Goal: Check status: Check status

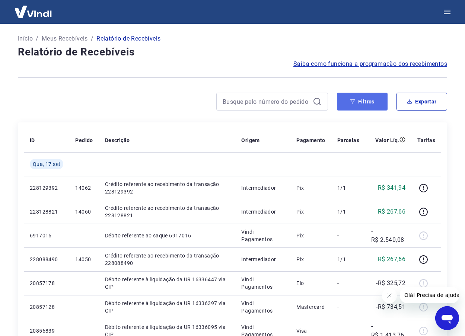
click at [363, 106] on button "Filtros" at bounding box center [362, 102] width 51 height 18
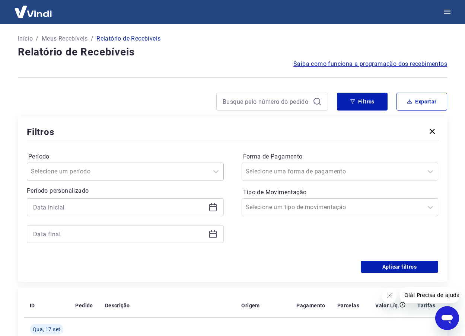
click at [132, 169] on div at bounding box center [118, 171] width 174 height 10
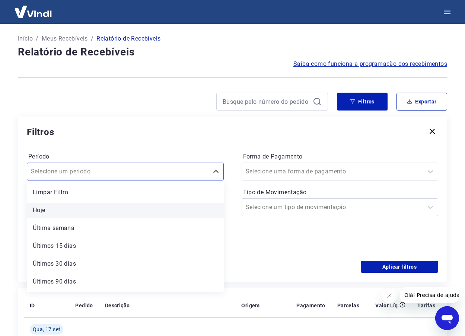
click at [79, 214] on div "Hoje" at bounding box center [125, 210] width 197 height 15
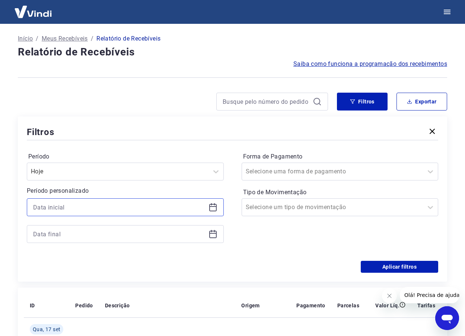
click at [96, 212] on input at bounding box center [119, 207] width 172 height 11
click at [175, 250] on div "[PERSON_NAME] personalizado" at bounding box center [125, 201] width 197 height 101
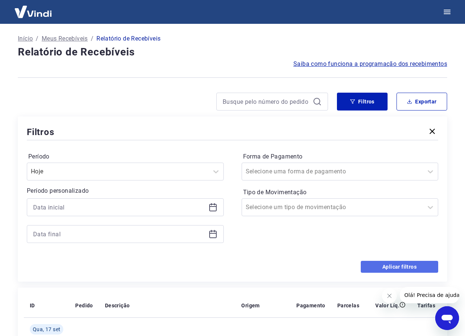
click at [378, 267] on button "Aplicar filtros" at bounding box center [399, 267] width 77 height 12
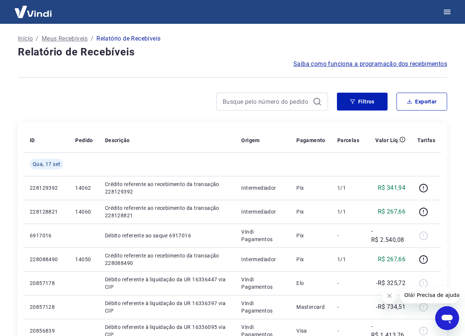
click at [39, 14] on img at bounding box center [33, 11] width 48 height 23
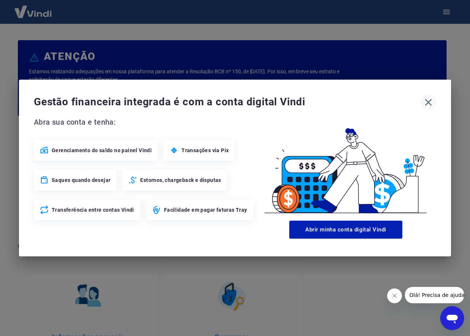
click at [431, 104] on icon "button" at bounding box center [429, 102] width 12 height 12
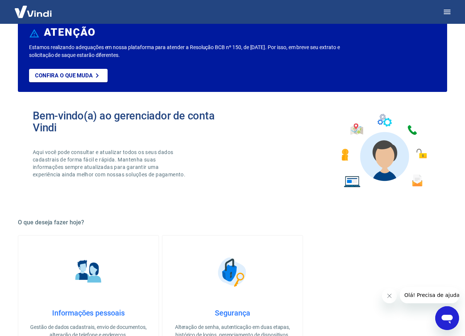
scroll to position [37, 0]
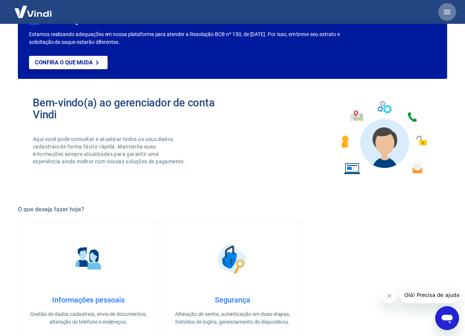
click at [442, 10] on button "button" at bounding box center [447, 12] width 18 height 18
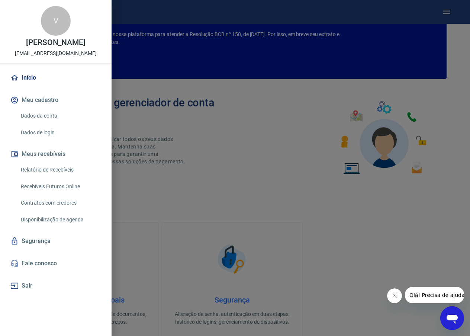
click at [124, 191] on div at bounding box center [235, 168] width 470 height 336
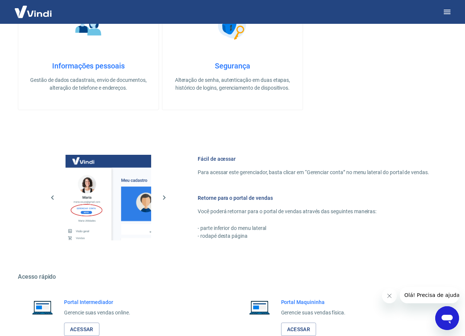
scroll to position [321, 0]
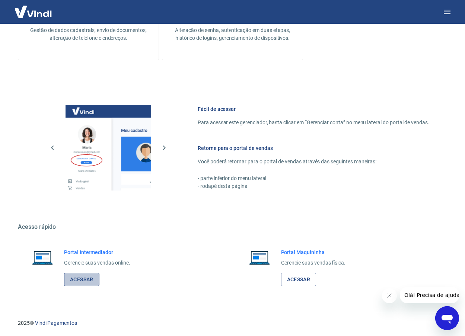
click at [95, 278] on link "Acessar" at bounding box center [81, 280] width 35 height 14
